Goal: Information Seeking & Learning: Learn about a topic

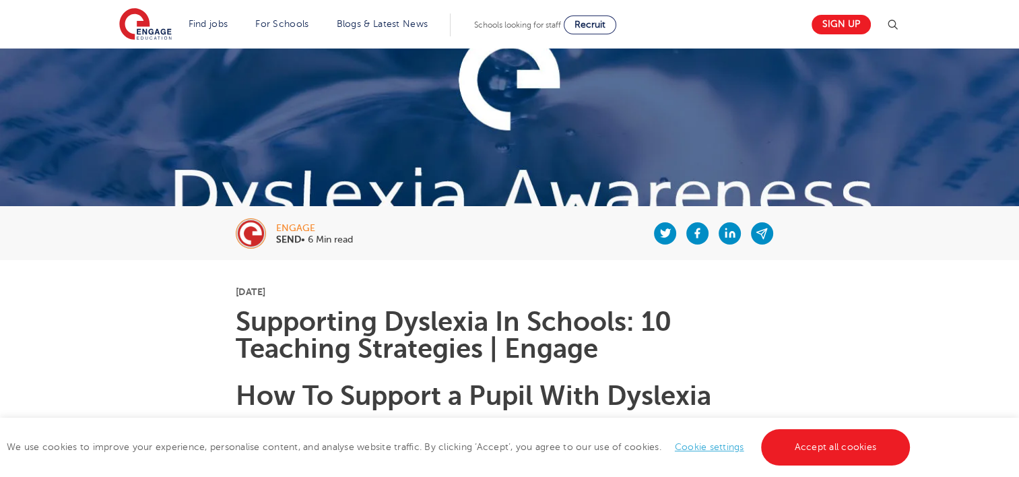
scroll to position [167, 0]
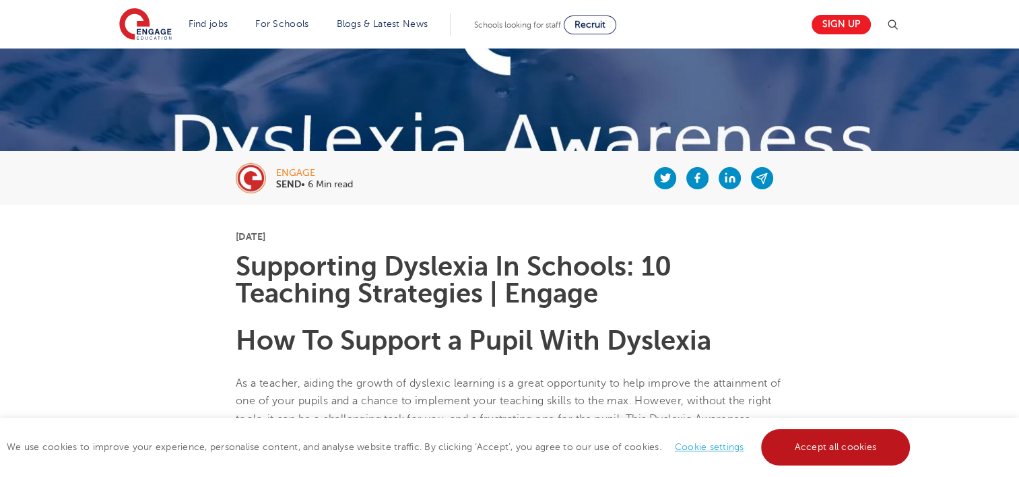
click at [790, 459] on link "Accept all cookies" at bounding box center [836, 447] width 150 height 36
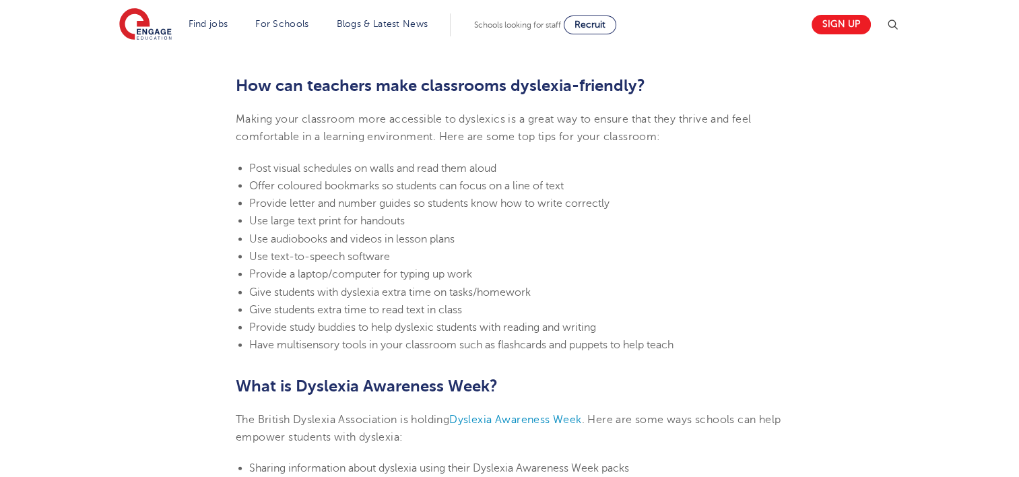
scroll to position [2916, 0]
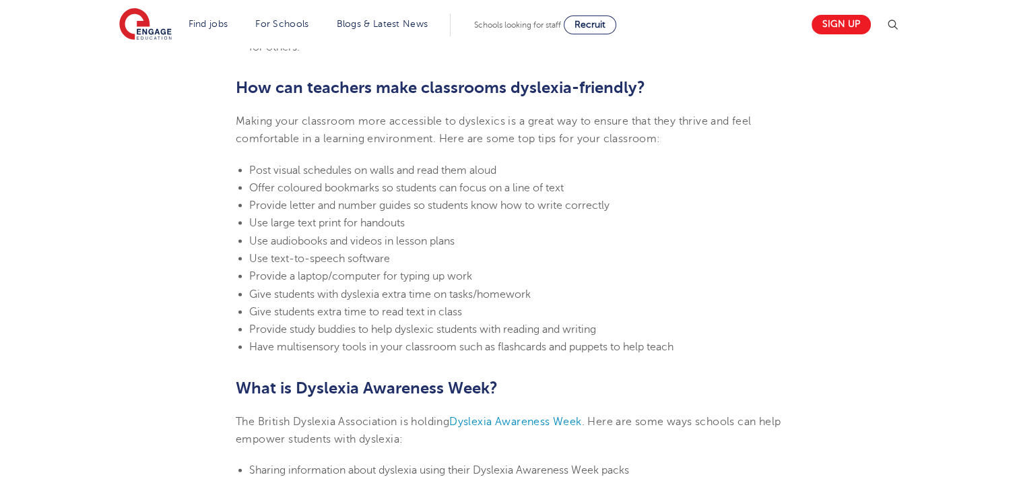
drag, startPoint x: 677, startPoint y: 355, endPoint x: 288, endPoint y: 259, distance: 401.1
click at [659, 327] on li "Provide study buddies to help dyslexic students with reading and writing" at bounding box center [516, 330] width 534 height 18
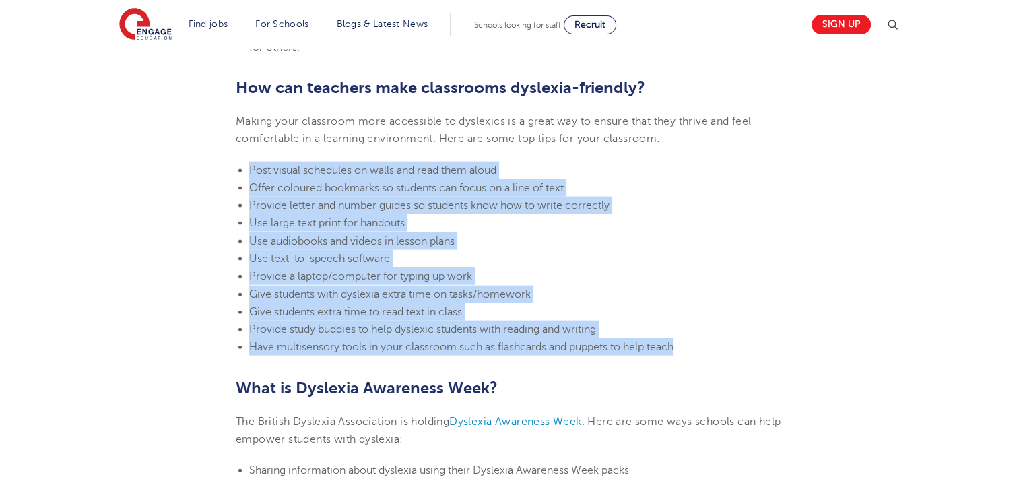
drag, startPoint x: 693, startPoint y: 346, endPoint x: 235, endPoint y: 164, distance: 492.0
click at [236, 164] on ul "Post visual schedules on walls and read them aloud Offer coloured bookmarks so …" at bounding box center [510, 259] width 548 height 195
copy ul "Post visual schedules on walls and read them aloud Offer coloured bookmarks so …"
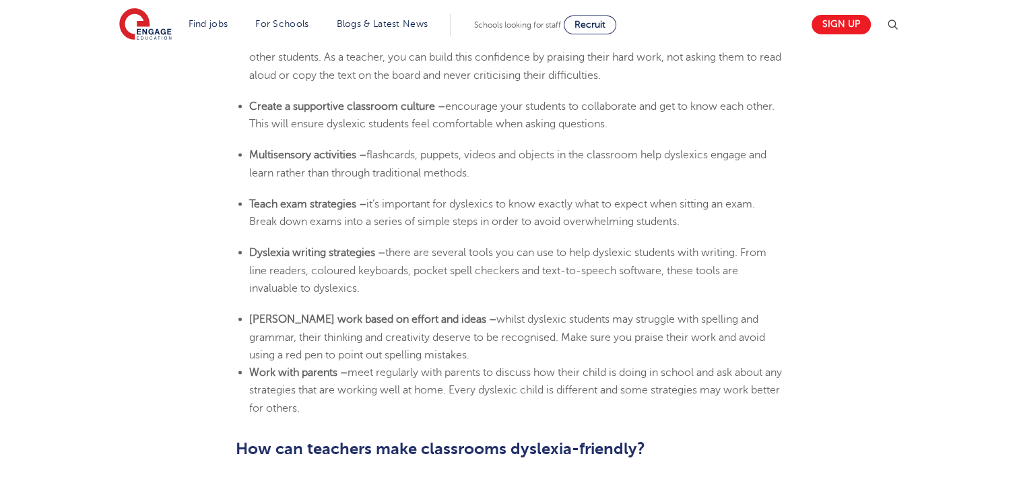
scroll to position [2555, 0]
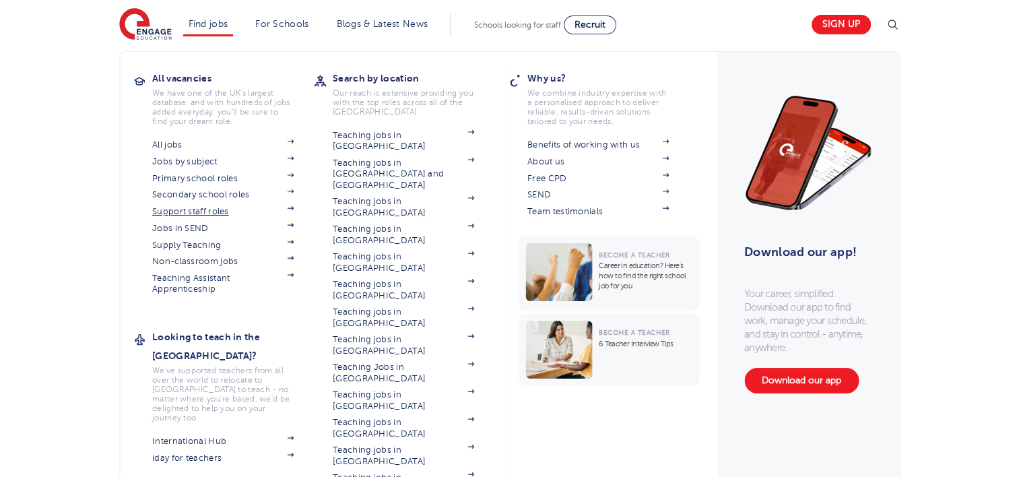
drag, startPoint x: 355, startPoint y: 406, endPoint x: 269, endPoint y: 207, distance: 217.0
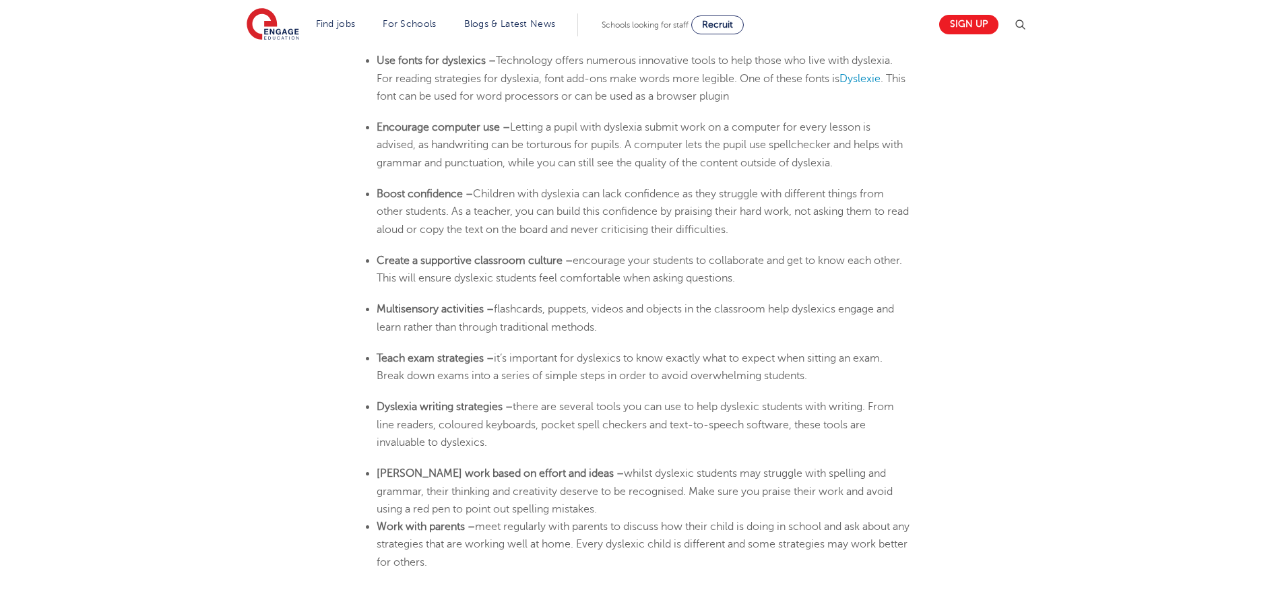
scroll to position [2401, 0]
drag, startPoint x: 714, startPoint y: 6, endPoint x: 371, endPoint y: 61, distance: 347.3
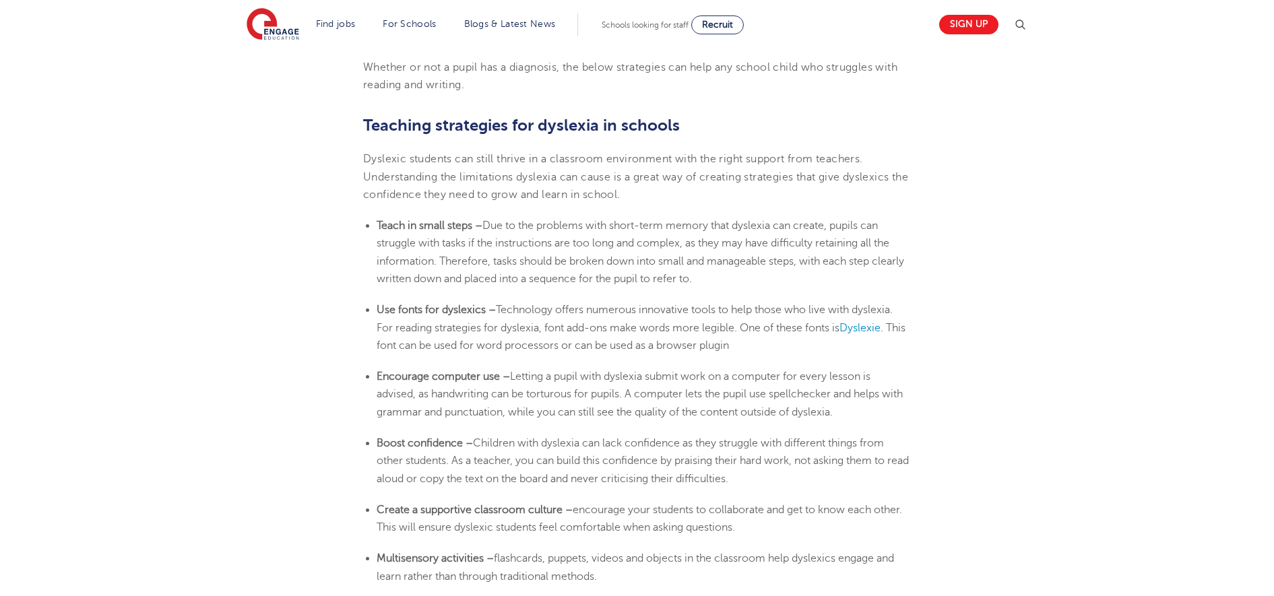
scroll to position [2142, 0]
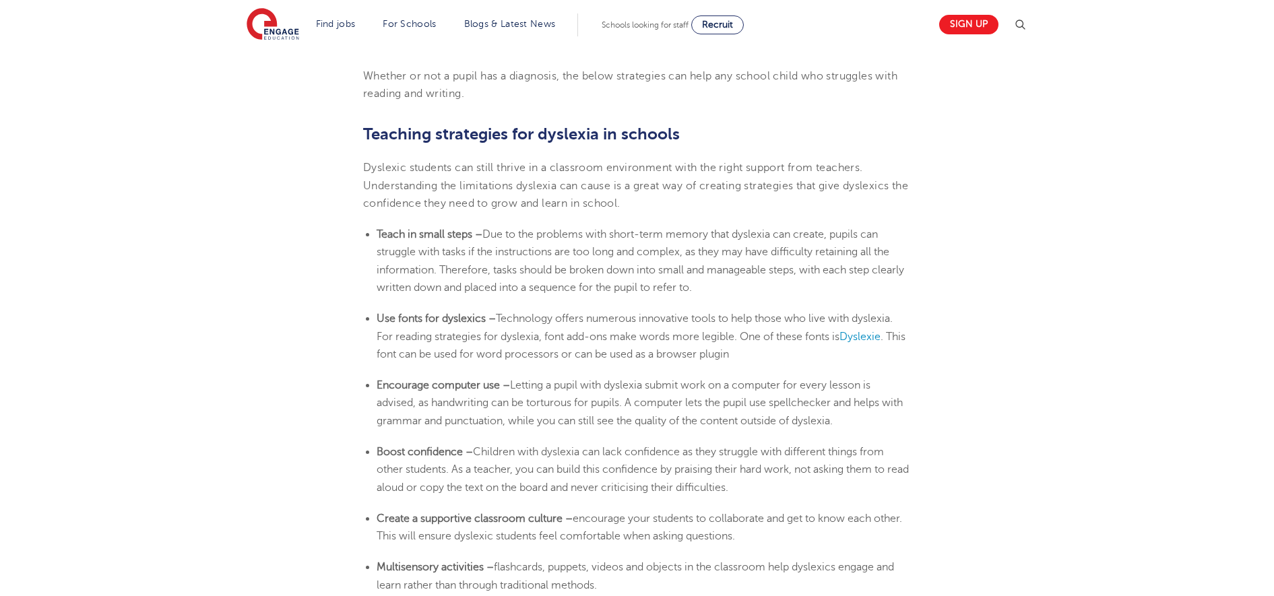
drag, startPoint x: 737, startPoint y: 293, endPoint x: 438, endPoint y: 255, distance: 301.5
click at [438, 255] on li "Teach in small steps – Due to the problems with short-term memory that [MEDICAL…" at bounding box center [644, 261] width 534 height 71
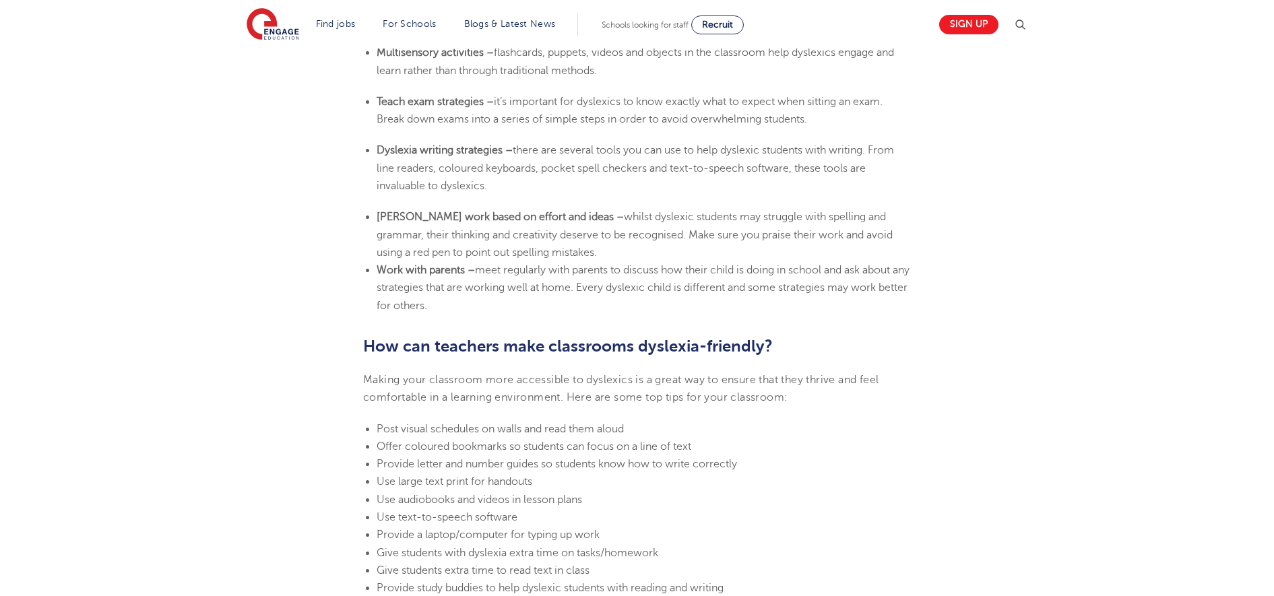
scroll to position [2495, 0]
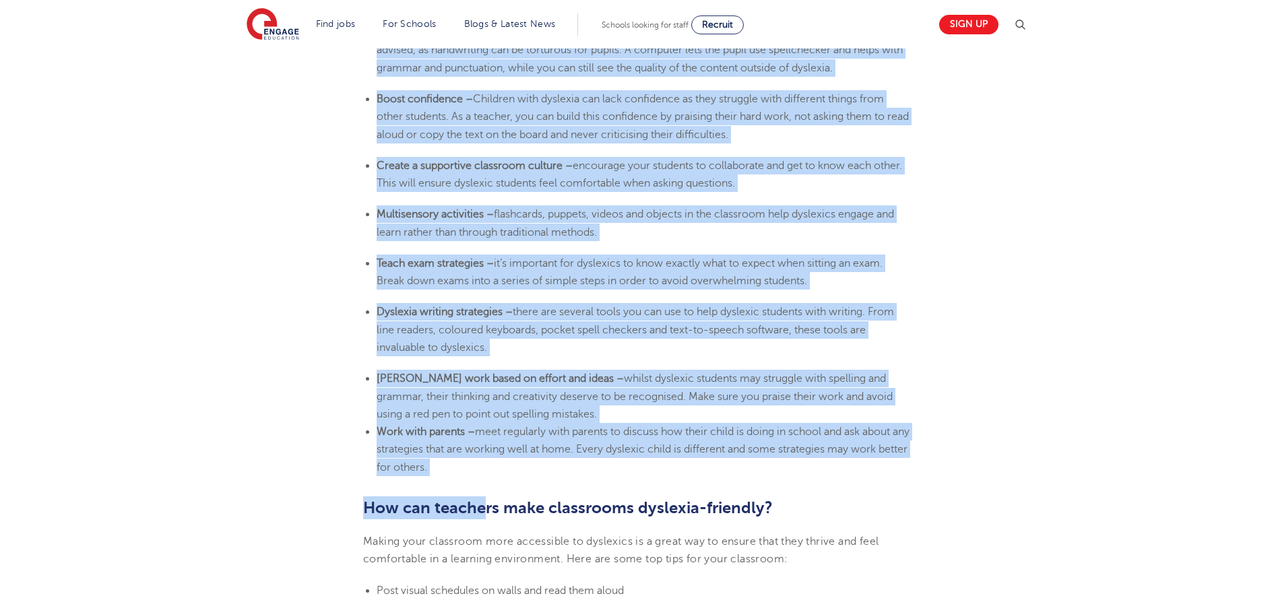
drag, startPoint x: 363, startPoint y: 129, endPoint x: 482, endPoint y: 478, distance: 368.8
copy section "Loremips dolorsitam con adipisci el seddoei Temporin utlabore etd magna aliqua …"
